Goal: Task Accomplishment & Management: Use online tool/utility

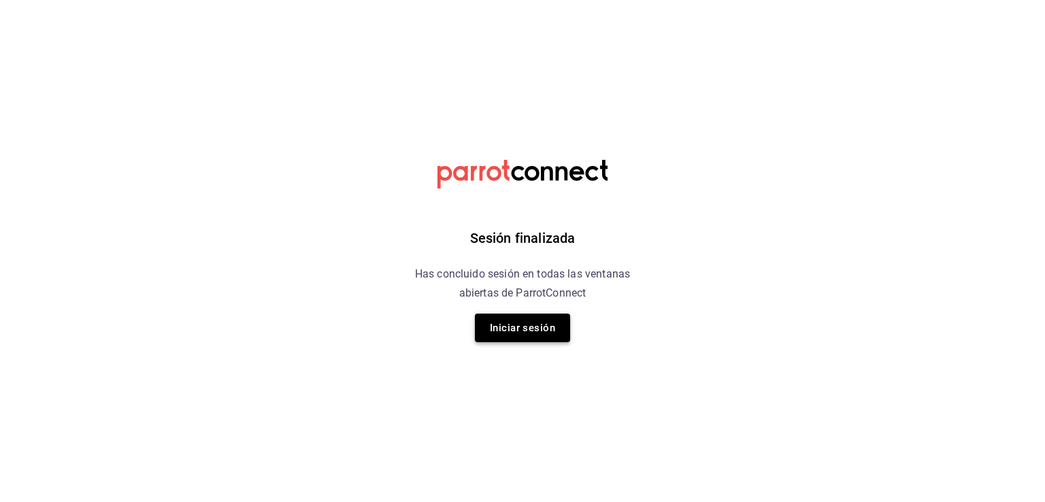
click at [514, 321] on button "Iniciar sesión" at bounding box center [522, 328] width 95 height 29
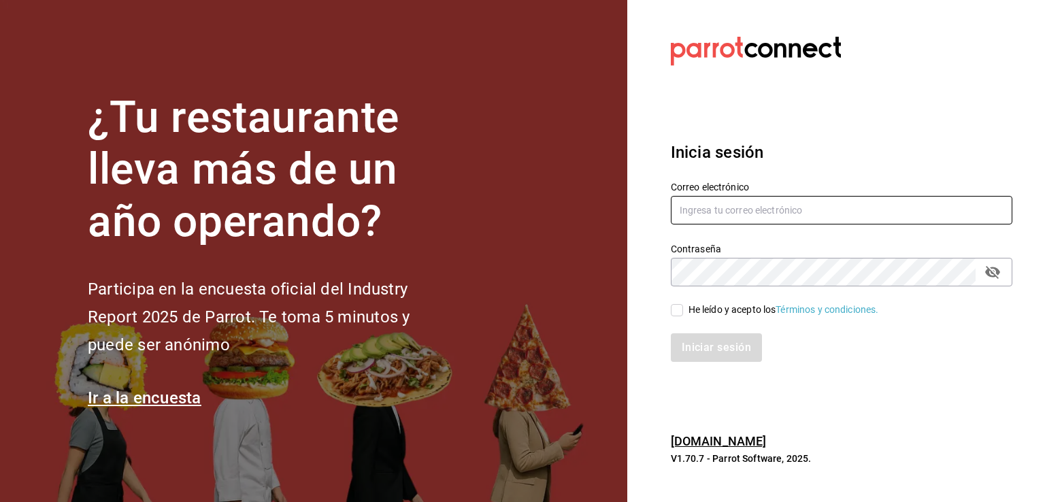
type input "[EMAIL_ADDRESS][DOMAIN_NAME]"
click at [987, 273] on icon "passwordField" at bounding box center [992, 272] width 15 height 13
click at [668, 314] on div "He leído y acepto los Términos y condiciones." at bounding box center [833, 301] width 358 height 31
click at [673, 314] on input "He leído y acepto los Términos y condiciones." at bounding box center [677, 310] width 12 height 12
checkbox input "true"
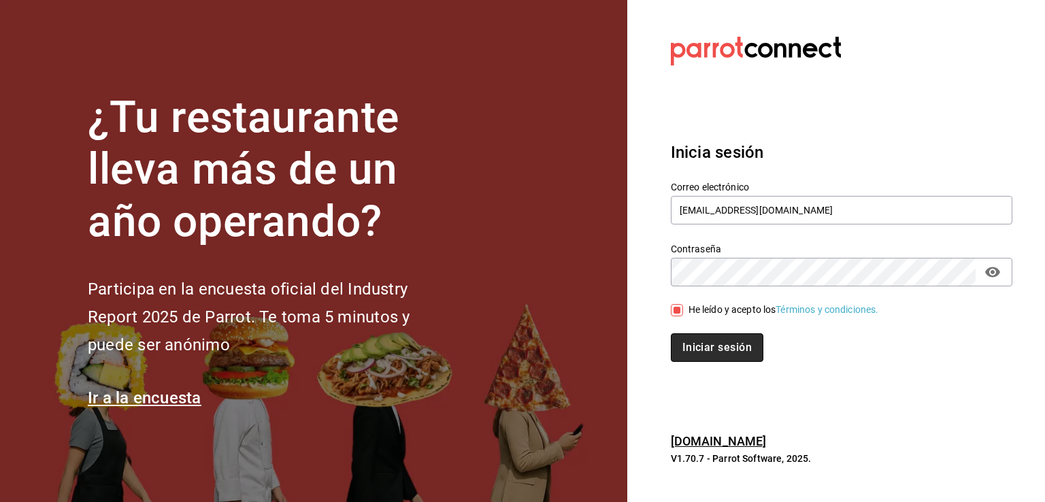
click at [692, 348] on button "Iniciar sesión" at bounding box center [717, 347] width 92 height 29
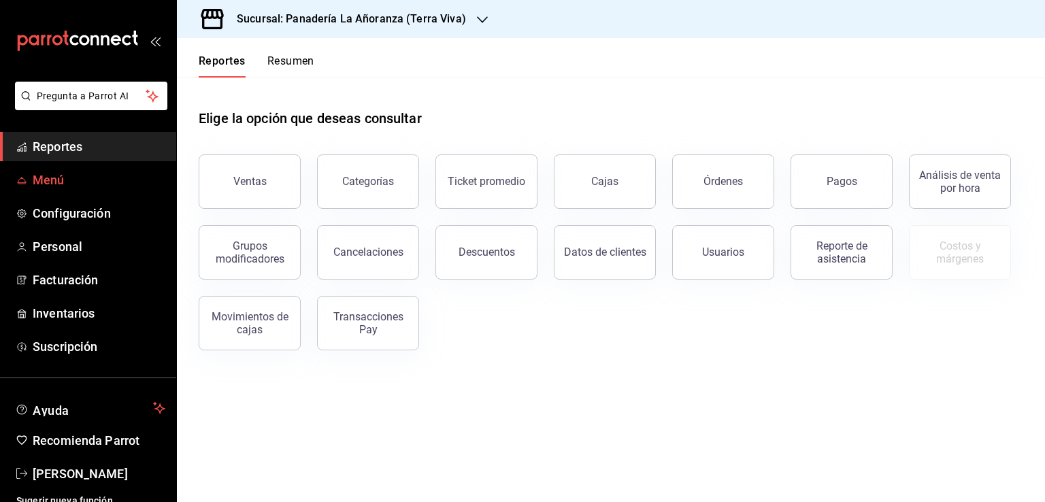
click at [48, 184] on span "Menú" at bounding box center [99, 180] width 133 height 18
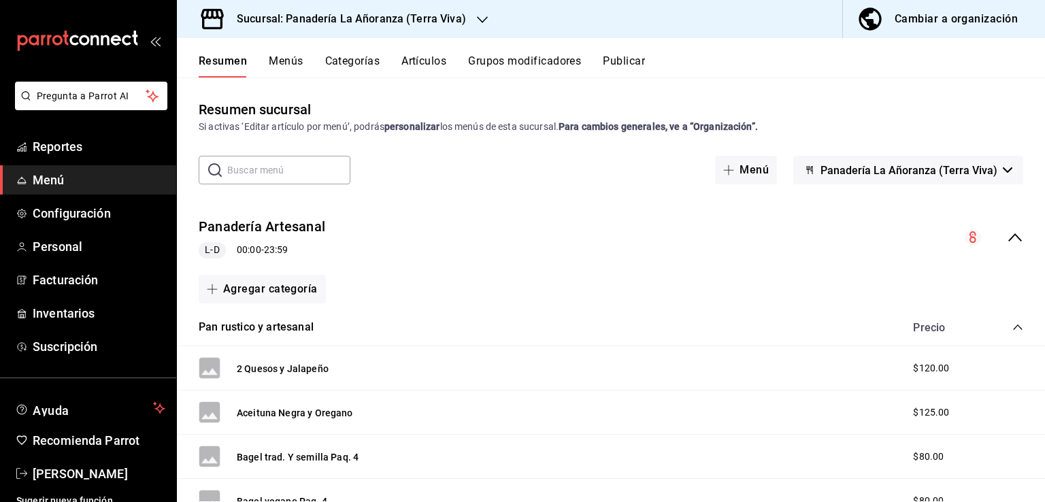
click at [276, 169] on input "text" at bounding box center [288, 169] width 123 height 27
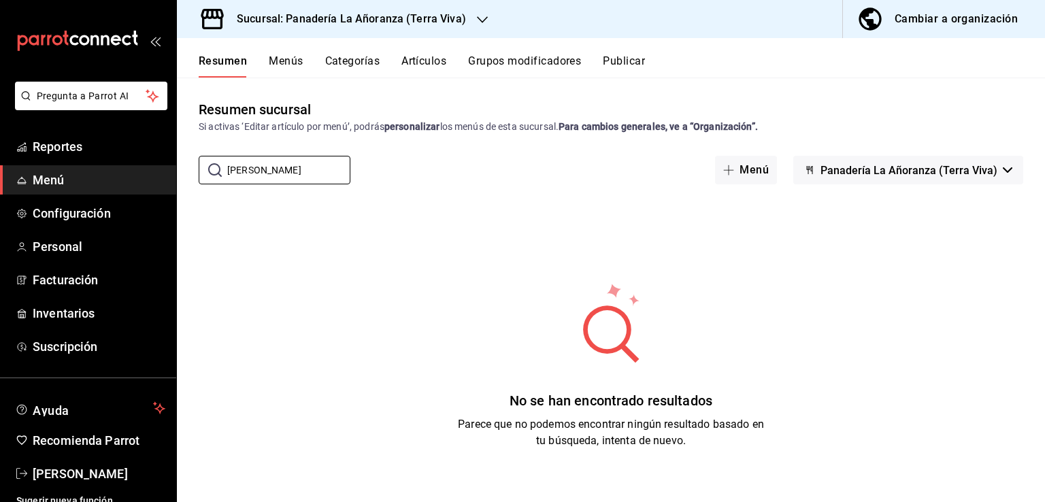
type input "bre"
click at [405, 64] on button "Artículos" at bounding box center [423, 65] width 45 height 23
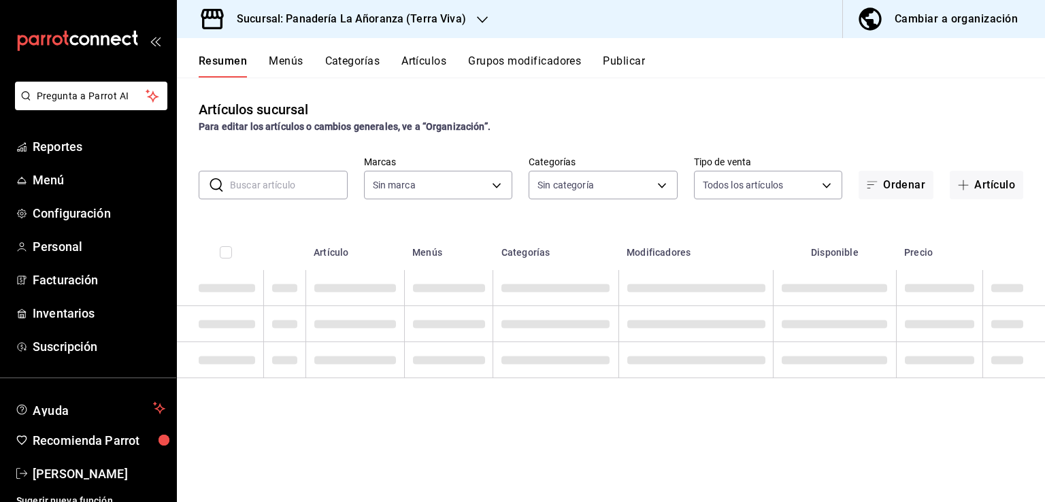
click at [277, 184] on input "text" at bounding box center [289, 184] width 118 height 27
type input "bret"
type input "09bd01bc-a7a8-4e76-a77c-84a521ec03ca"
type input "48e34e33-f54a-475e-b880-452f460cfaab,0849025f-e574-4211-bf42-367c6642a5e4,ec86d…"
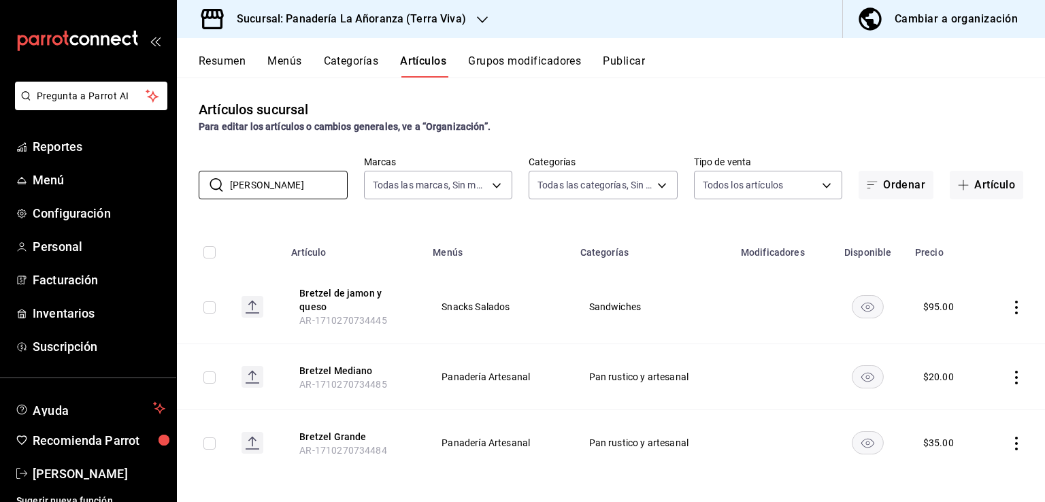
type input "bret"
click at [72, 155] on span "Reportes" at bounding box center [99, 146] width 133 height 18
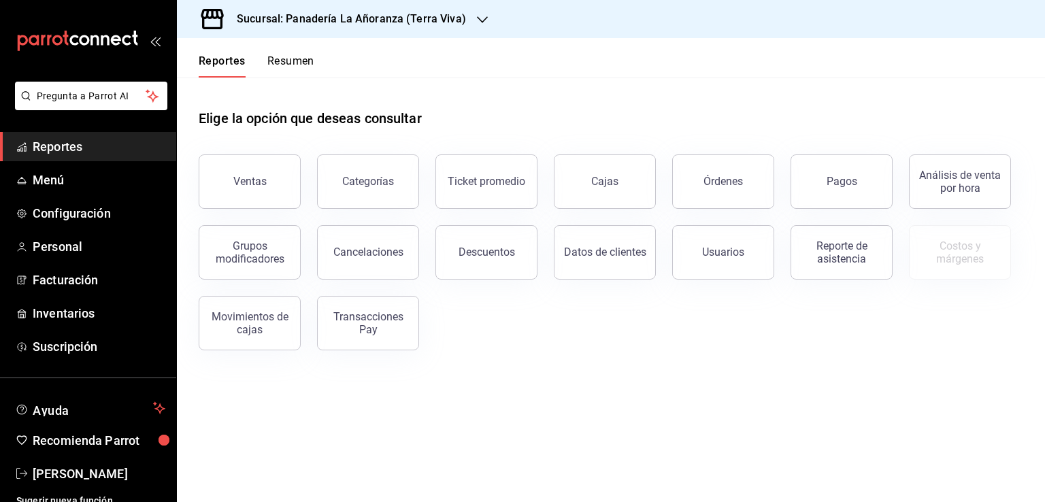
drag, startPoint x: 752, startPoint y: 194, endPoint x: 712, endPoint y: 436, distance: 245.4
click at [754, 194] on button "Órdenes" at bounding box center [723, 181] width 102 height 54
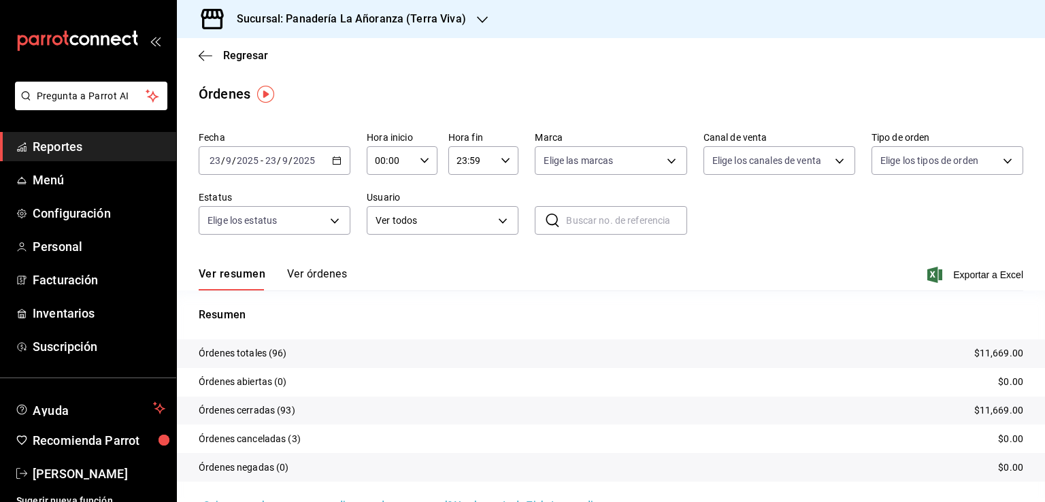
click at [478, 21] on icon "button" at bounding box center [482, 19] width 11 height 7
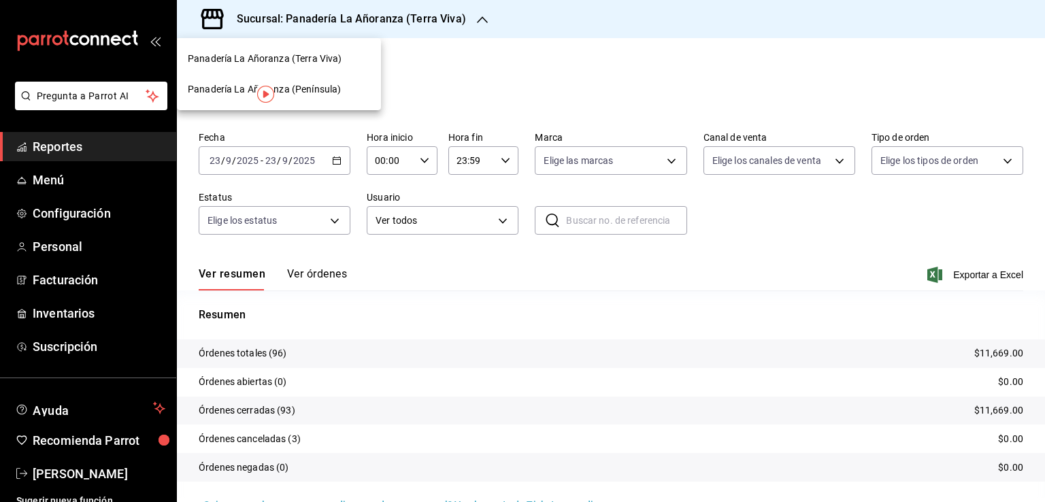
click at [318, 84] on span "Panadería La Añoranza (Península)" at bounding box center [264, 89] width 153 height 14
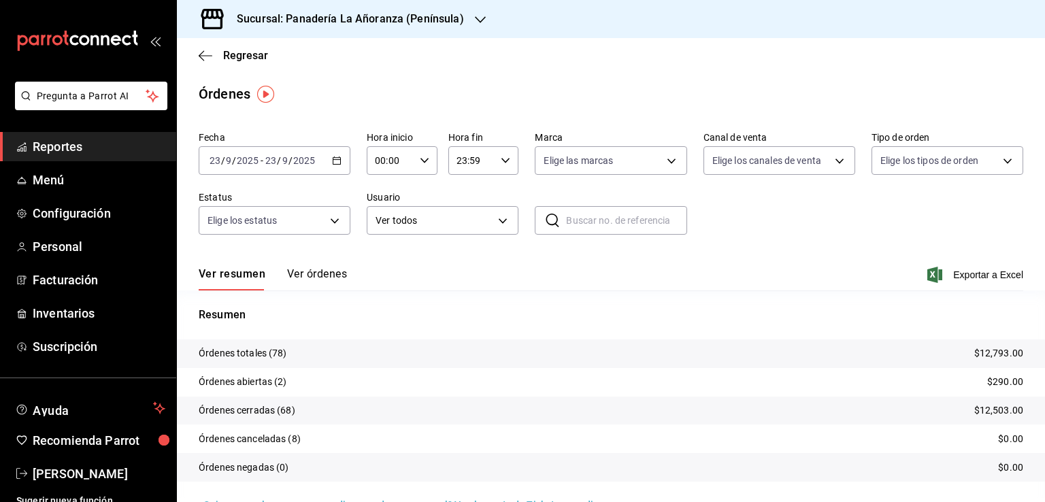
click at [475, 20] on icon "button" at bounding box center [480, 19] width 11 height 11
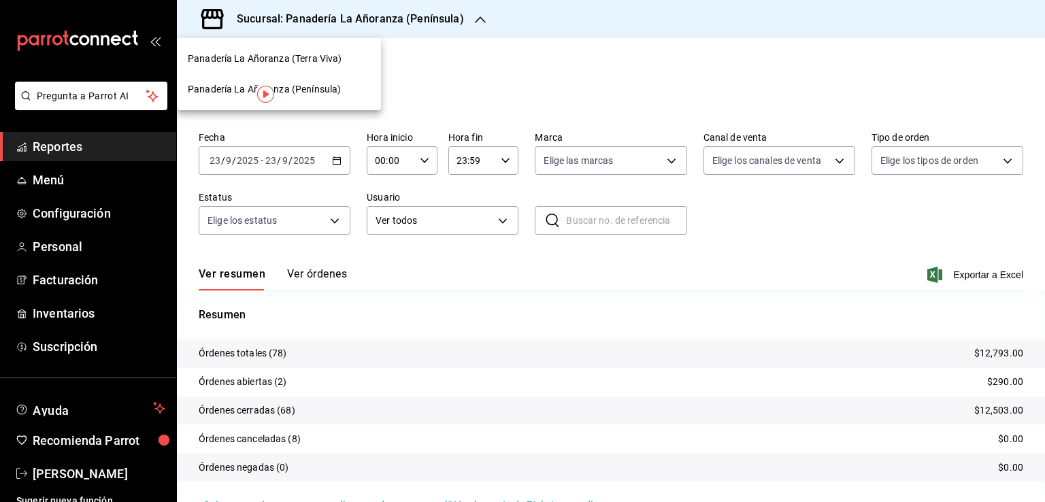
click at [324, 57] on span "Panadería La Añoranza (Terra Viva)" at bounding box center [265, 59] width 154 height 14
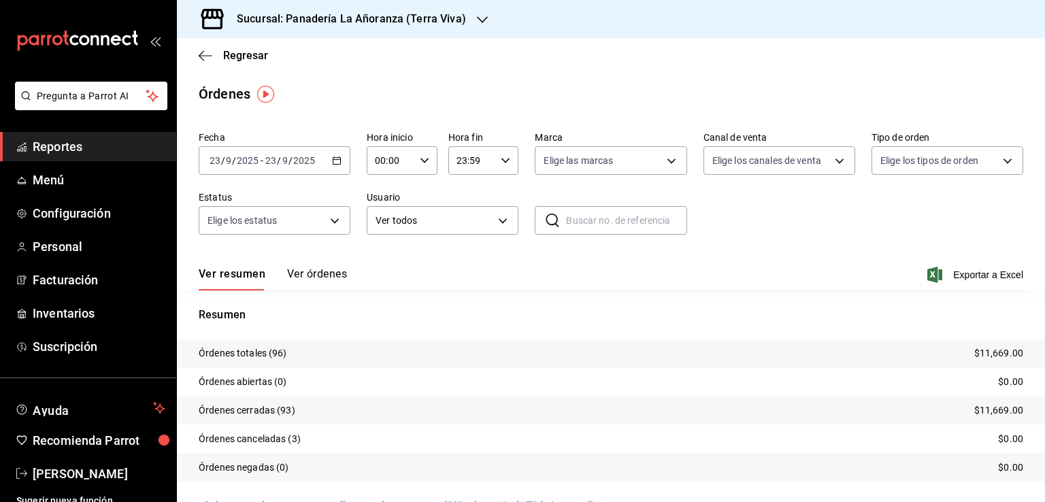
click at [313, 168] on div "2025-09-23 23 / 9 / 2025 - 2025-09-23 23 / 9 / 2025" at bounding box center [275, 160] width 152 height 29
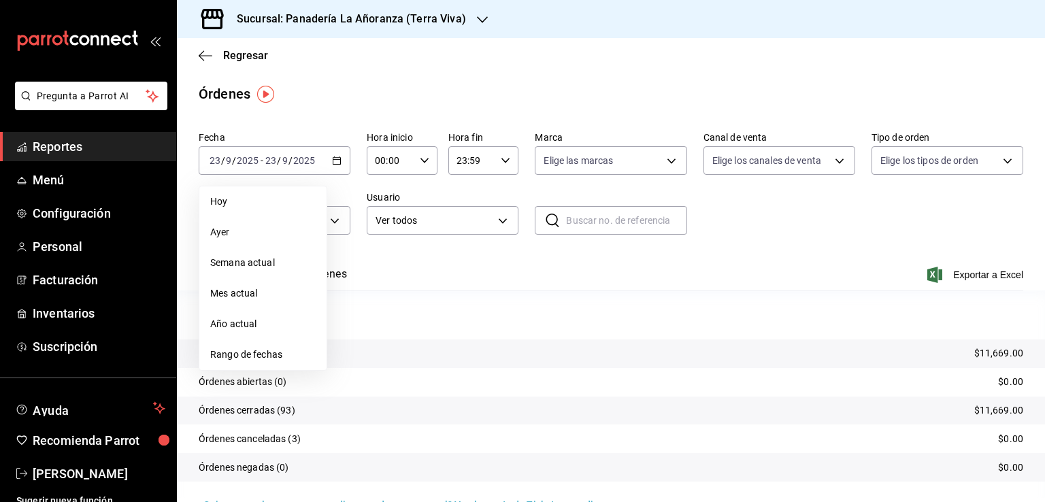
click at [254, 289] on span "Mes actual" at bounding box center [262, 293] width 105 height 14
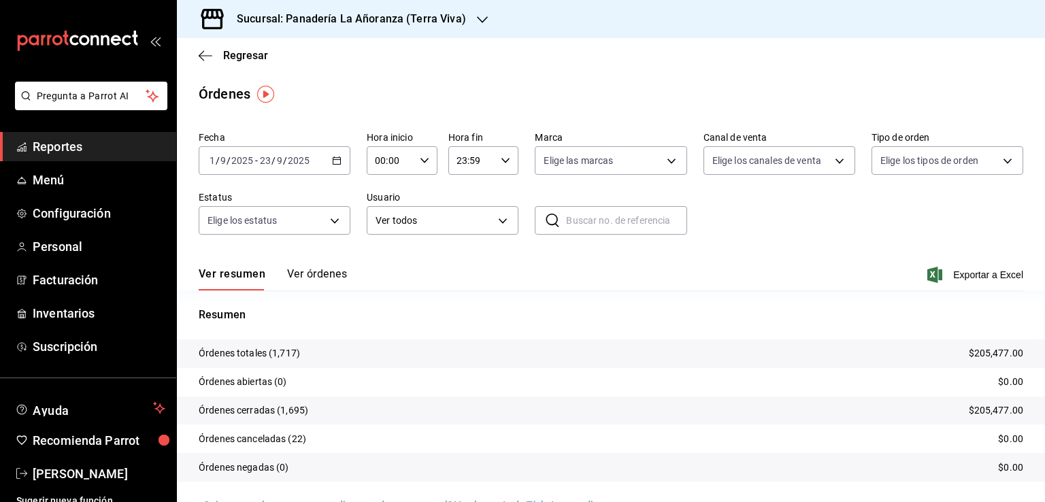
click at [477, 18] on icon "button" at bounding box center [482, 19] width 11 height 11
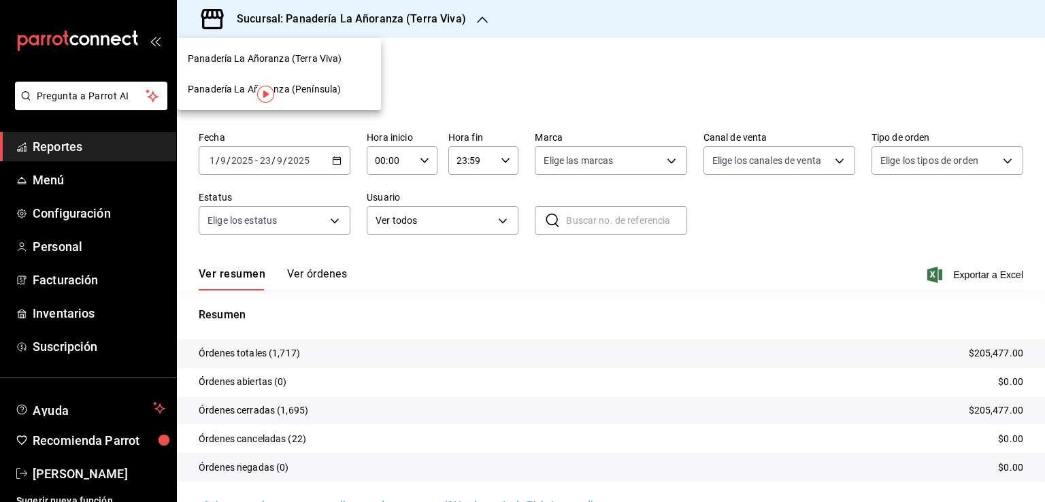
click at [309, 82] on span "Panadería La Añoranza (Península)" at bounding box center [264, 89] width 153 height 14
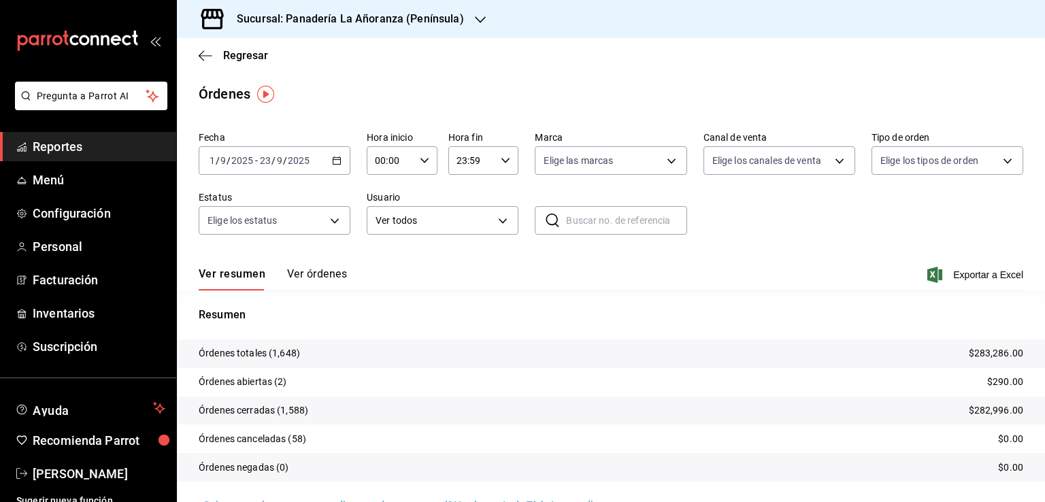
click at [60, 150] on span "Reportes" at bounding box center [99, 146] width 133 height 18
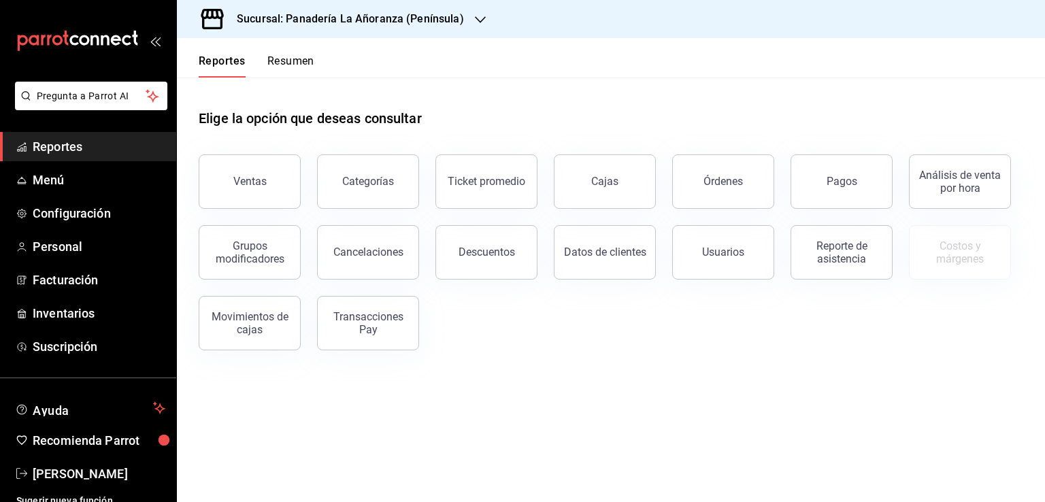
click at [60, 150] on span "Reportes" at bounding box center [99, 146] width 133 height 18
click at [724, 185] on div "Órdenes" at bounding box center [722, 181] width 39 height 13
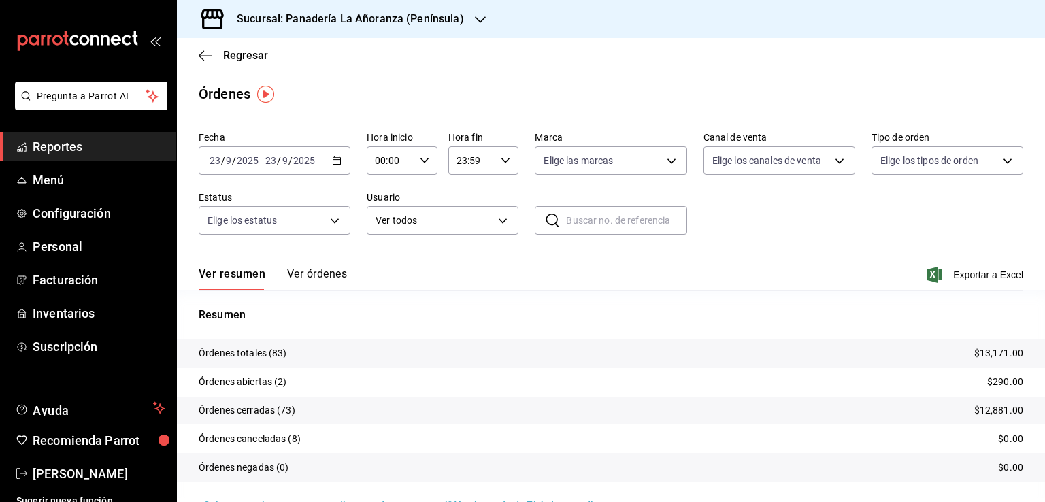
click at [475, 20] on icon "button" at bounding box center [480, 19] width 11 height 11
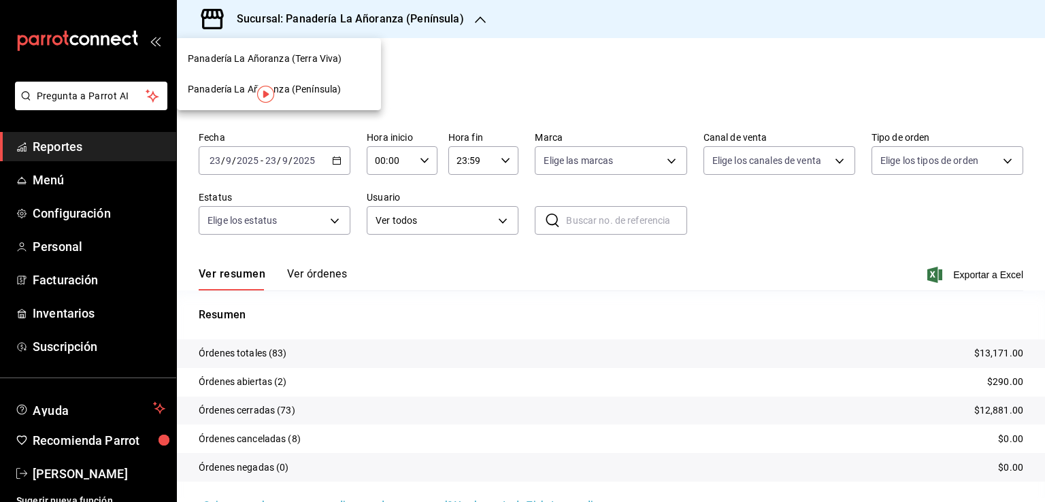
click at [297, 54] on span "Panadería La Añoranza (Terra Viva)" at bounding box center [265, 59] width 154 height 14
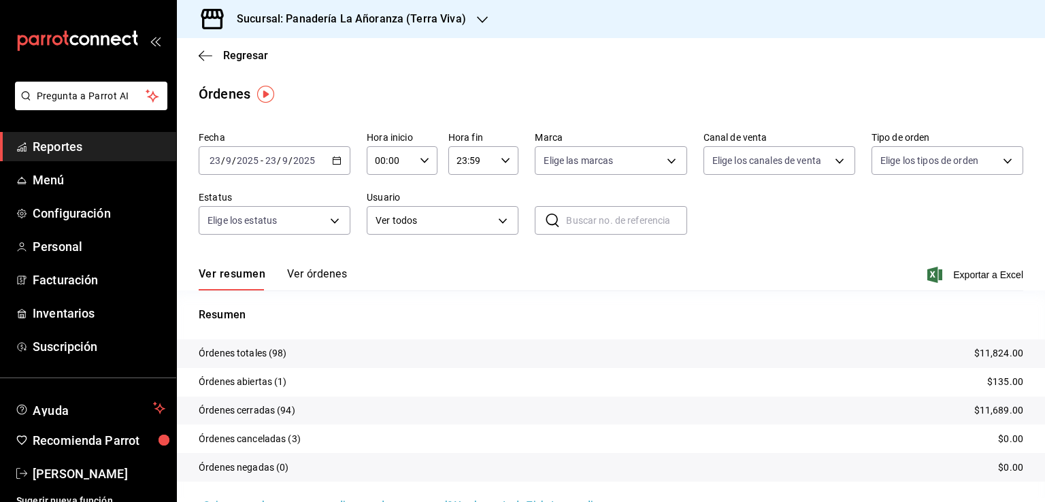
click at [53, 148] on span "Reportes" at bounding box center [99, 146] width 133 height 18
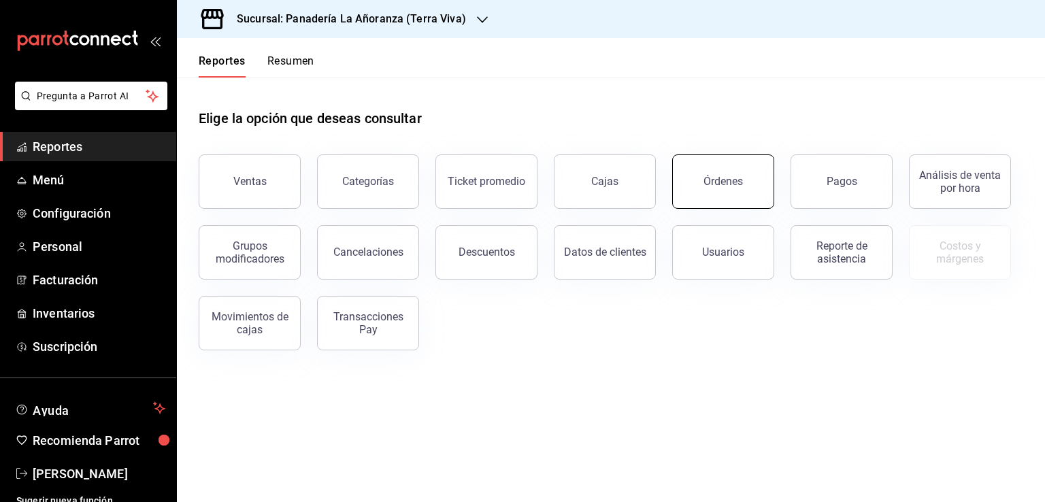
click at [738, 188] on button "Órdenes" at bounding box center [723, 181] width 102 height 54
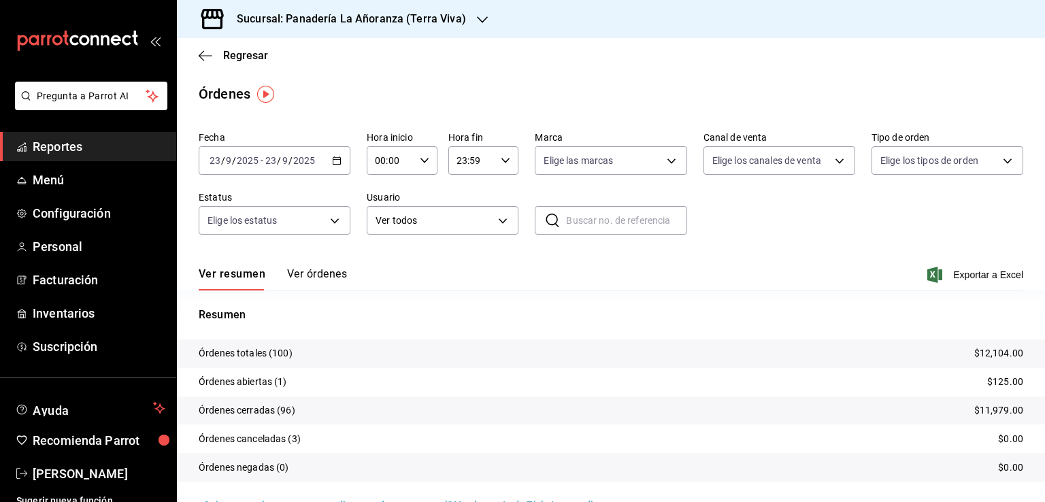
click at [479, 22] on icon "button" at bounding box center [482, 19] width 11 height 11
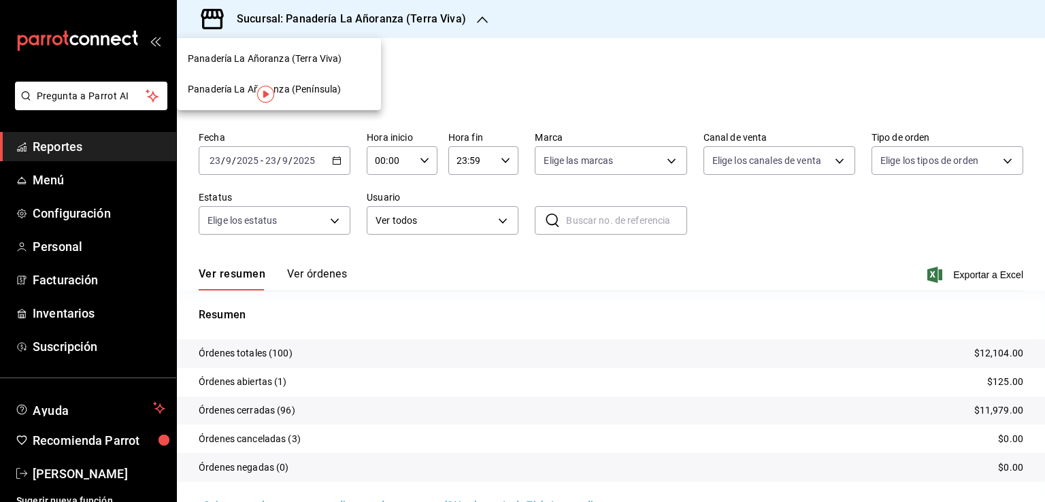
click at [321, 88] on span "Panadería La Añoranza (Península)" at bounding box center [264, 89] width 153 height 14
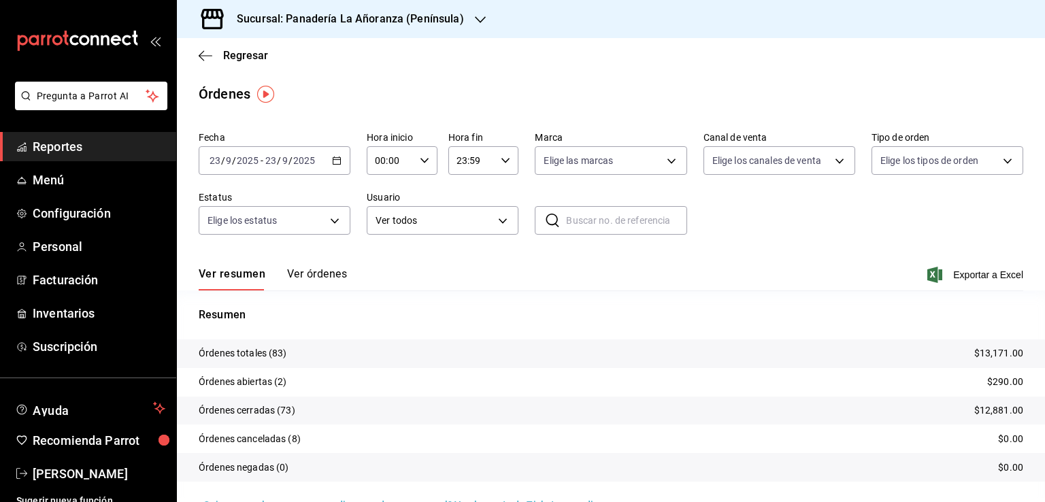
click at [475, 21] on icon "button" at bounding box center [480, 19] width 11 height 11
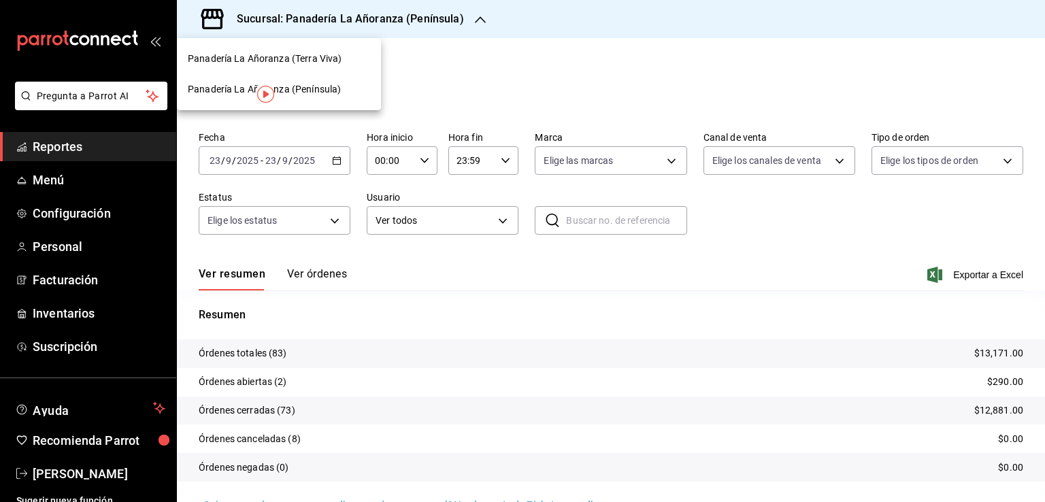
click at [335, 57] on span "Panadería La Añoranza (Terra Viva)" at bounding box center [265, 59] width 154 height 14
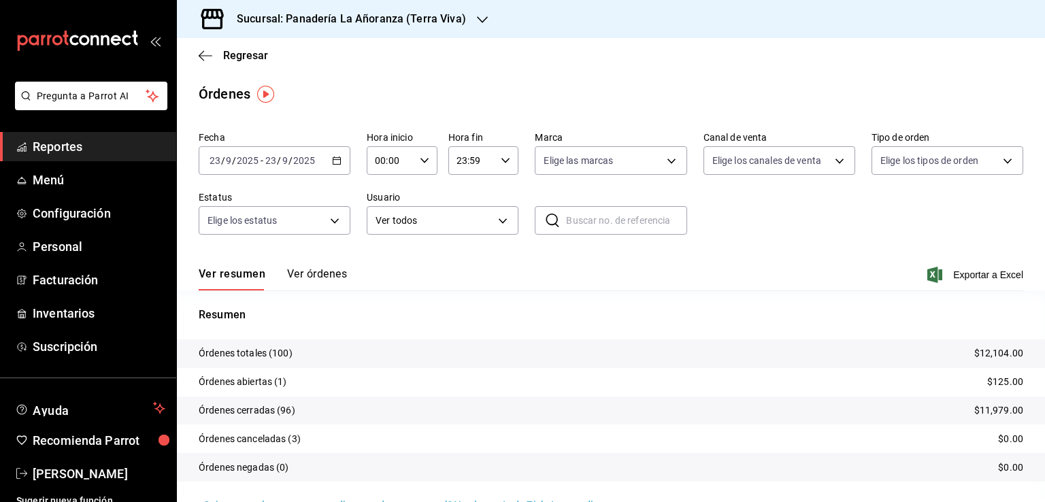
click at [71, 150] on span "Reportes" at bounding box center [99, 146] width 133 height 18
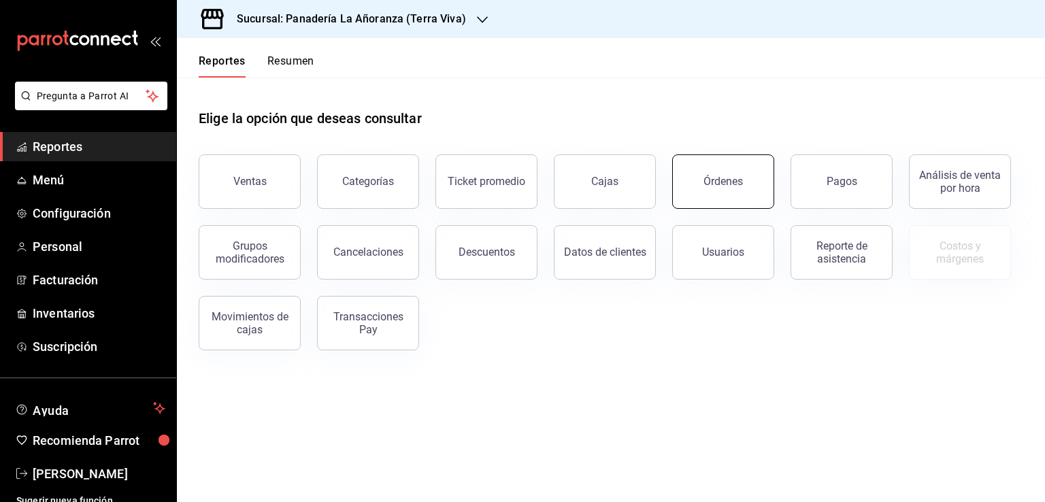
click at [712, 190] on button "Órdenes" at bounding box center [723, 181] width 102 height 54
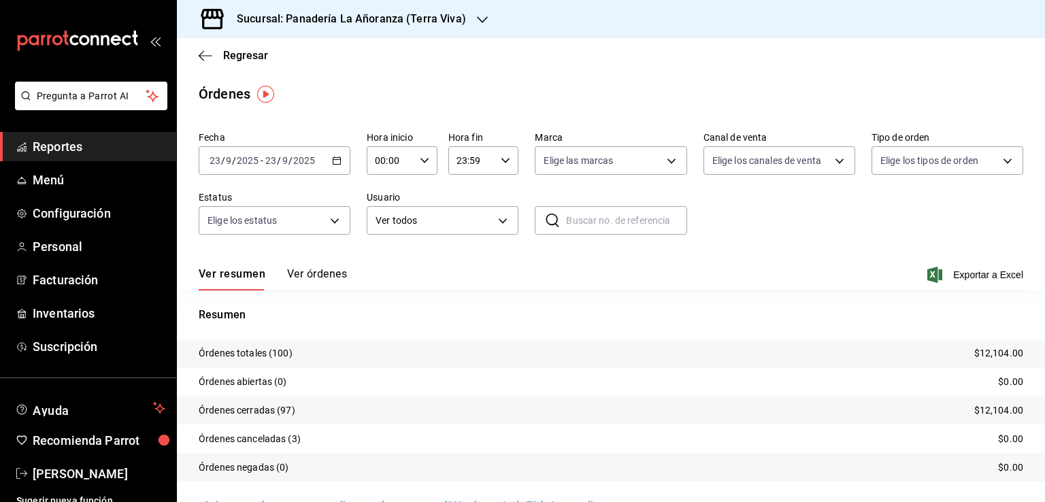
click at [469, 23] on div "Sucursal: Panadería La Añoranza (Terra Viva)" at bounding box center [340, 19] width 305 height 38
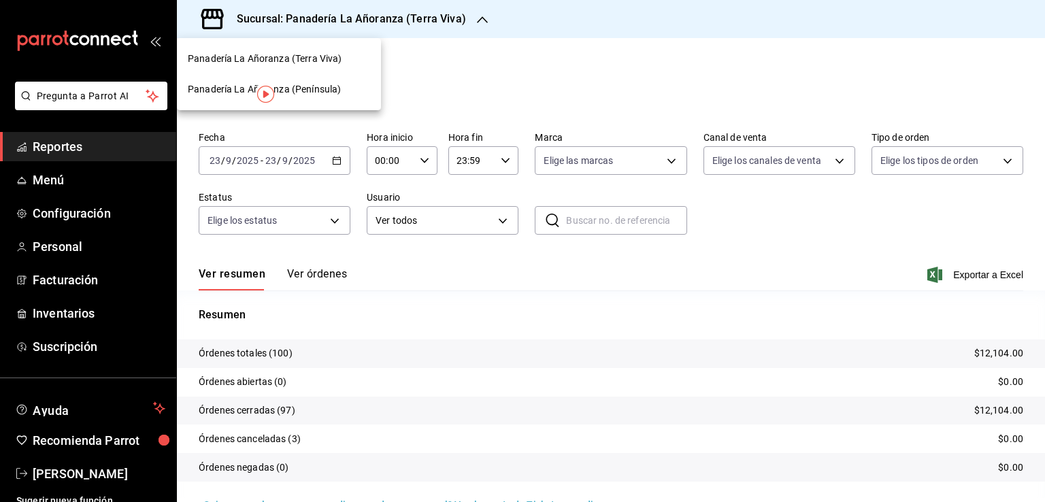
click at [318, 86] on span "Panadería La Añoranza (Península)" at bounding box center [264, 89] width 153 height 14
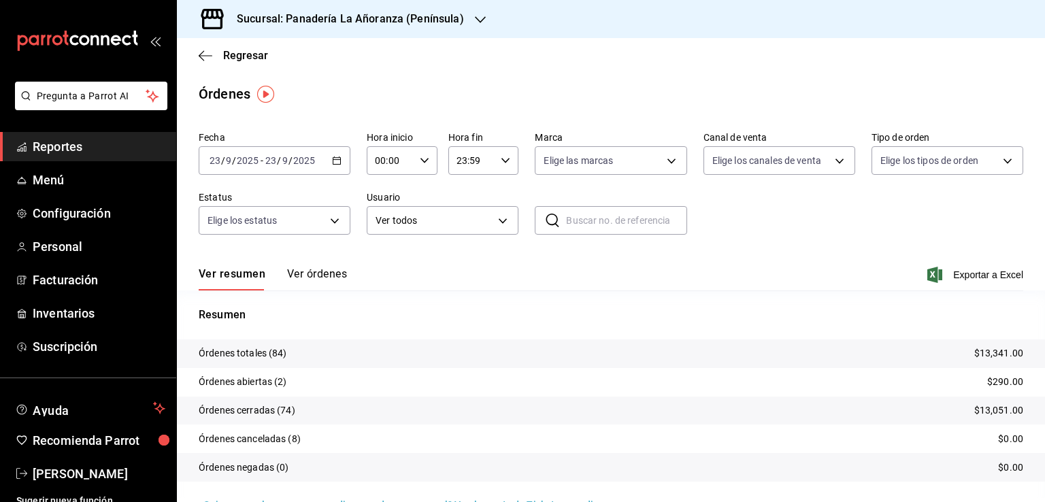
click at [469, 27] on div "Sucursal: Panadería La Añoranza (Península)" at bounding box center [339, 19] width 303 height 38
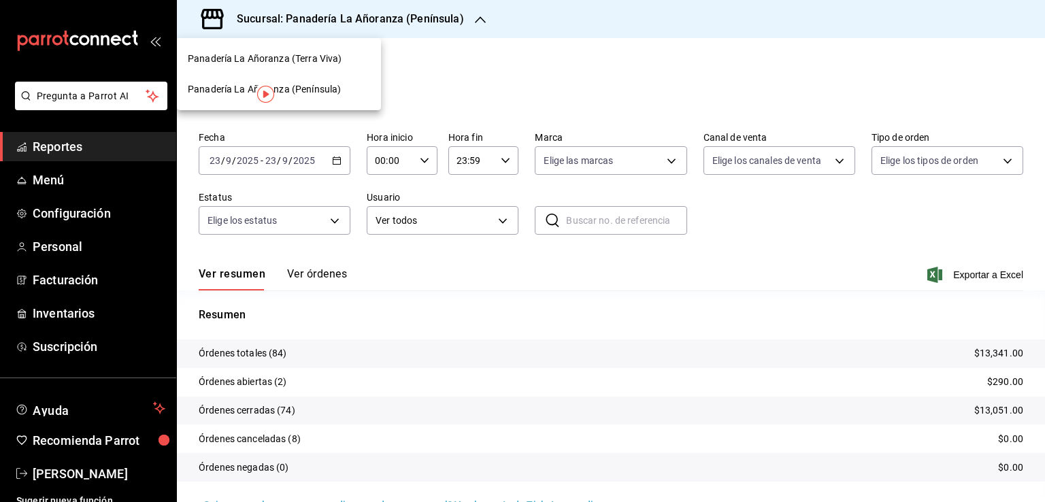
click at [333, 61] on span "Panadería La Añoranza (Terra Viva)" at bounding box center [265, 59] width 154 height 14
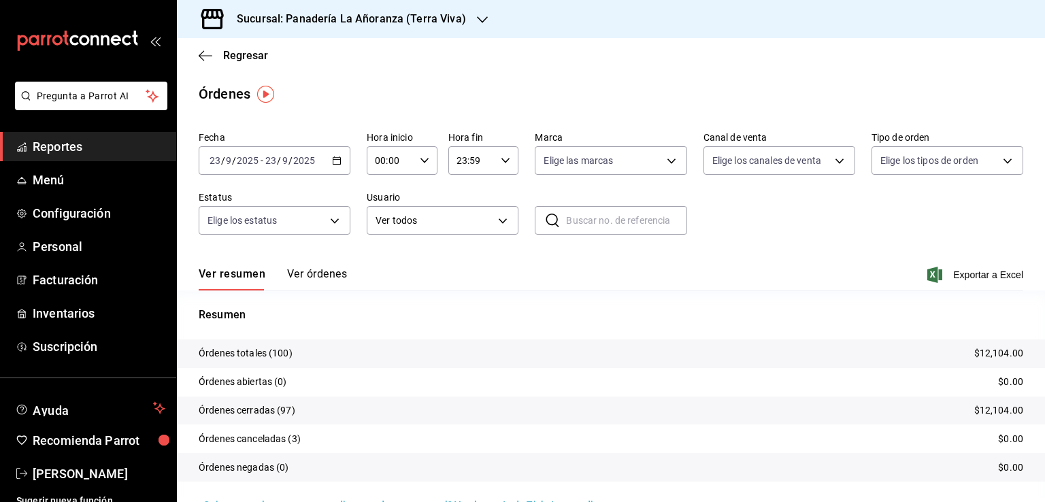
click at [72, 148] on span "Reportes" at bounding box center [99, 146] width 133 height 18
